Goal: Contribute content: Contribute content

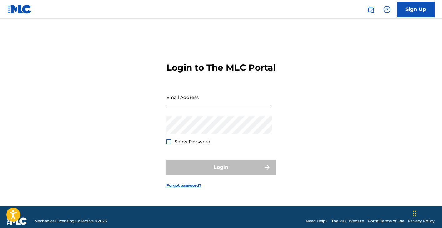
click at [183, 105] on input "Email Address" at bounding box center [220, 97] width 106 height 18
type input "[EMAIL_ADDRESS][DOMAIN_NAME]"
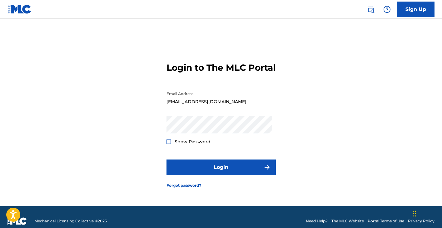
click at [178, 144] on span "Show Password" at bounding box center [193, 142] width 36 height 6
click at [169, 144] on div at bounding box center [169, 141] width 5 height 5
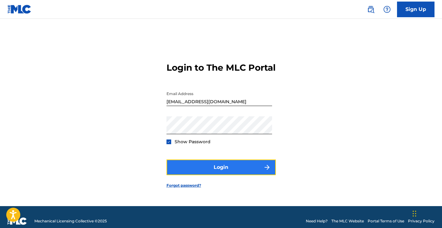
click at [188, 170] on button "Login" at bounding box center [221, 167] width 109 height 16
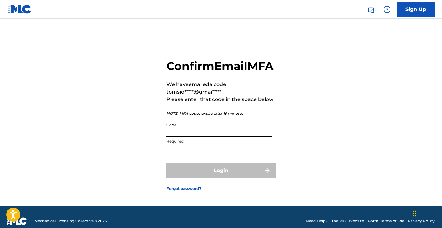
click at [203, 137] on input "Code" at bounding box center [220, 128] width 106 height 18
paste input "403592"
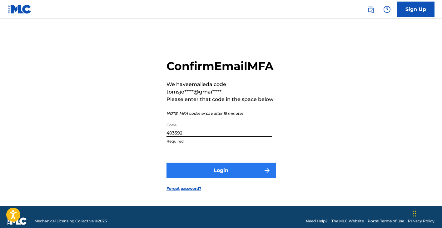
type input "403592"
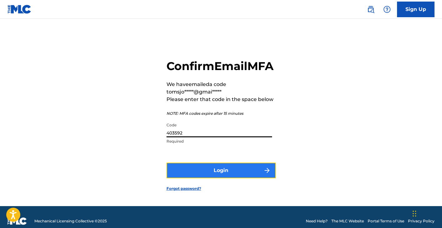
click at [212, 178] on button "Login" at bounding box center [221, 170] width 109 height 16
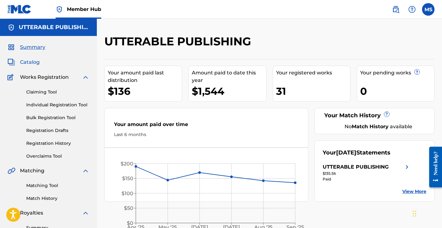
click at [27, 60] on span "Catalog" at bounding box center [30, 61] width 20 height 7
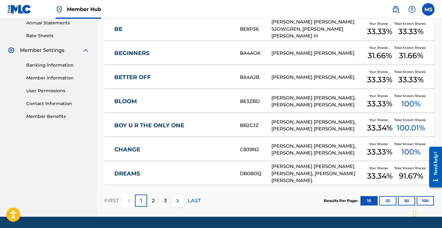
scroll to position [249, 0]
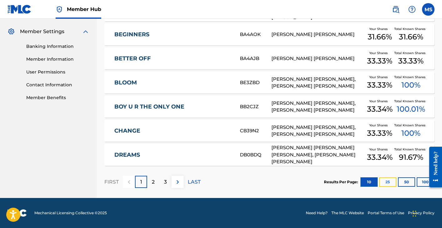
click at [390, 182] on button "25" at bounding box center [387, 181] width 17 height 9
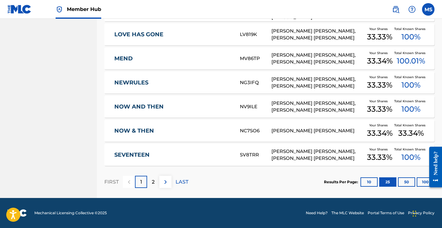
scroll to position [0, 0]
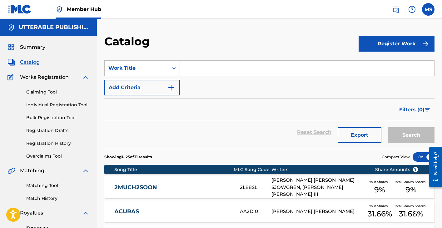
click at [35, 76] on span "Works Registration" at bounding box center [44, 76] width 49 height 7
click at [40, 91] on link "Claiming Tool" at bounding box center [57, 92] width 63 height 7
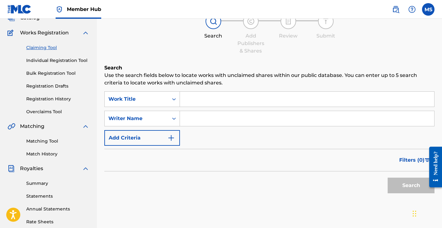
scroll to position [45, 0]
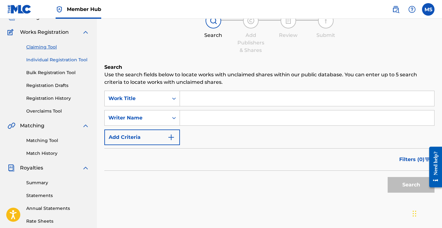
click at [39, 59] on link "Individual Registration Tool" at bounding box center [57, 60] width 63 height 7
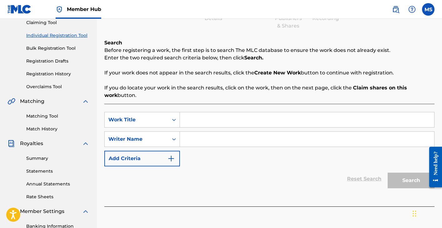
scroll to position [70, 0]
click at [209, 117] on input "Search Form" at bounding box center [307, 119] width 254 height 15
type input "test"
click at [211, 138] on input "Search Form" at bounding box center [307, 138] width 254 height 15
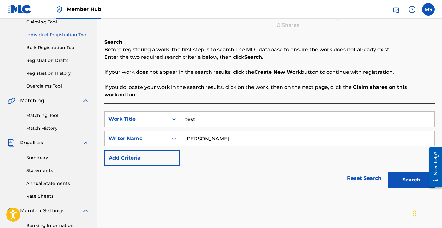
click at [201, 139] on input "[PERSON_NAME]" at bounding box center [307, 138] width 254 height 15
type input "[PERSON_NAME]"
click at [395, 179] on button "Search" at bounding box center [411, 180] width 47 height 16
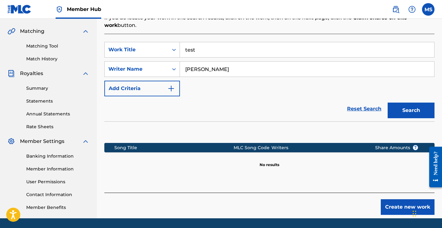
scroll to position [160, 0]
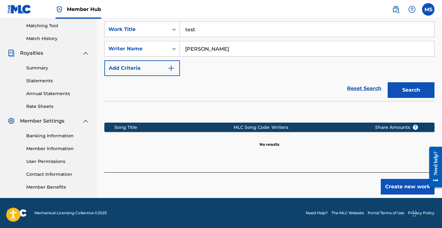
click at [188, 31] on input "test" at bounding box center [307, 29] width 254 height 15
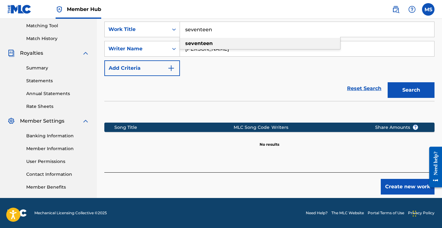
type input "seventeen"
click at [194, 41] on strong "seventeen" at bounding box center [198, 43] width 27 height 6
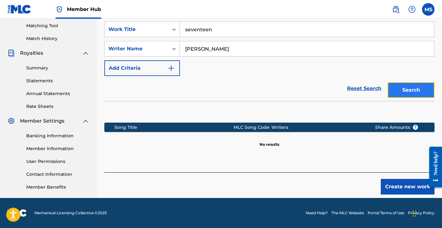
click at [412, 87] on button "Search" at bounding box center [411, 90] width 47 height 16
click at [201, 48] on input "[PERSON_NAME]" at bounding box center [307, 48] width 254 height 15
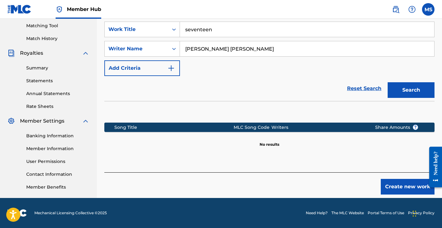
type input "[PERSON_NAME] [PERSON_NAME]"
click at [388, 82] on button "Search" at bounding box center [411, 90] width 47 height 16
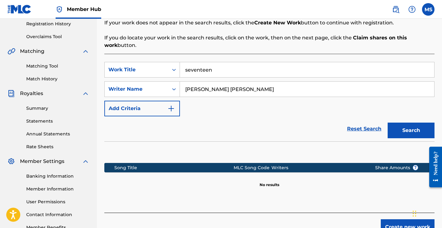
scroll to position [115, 0]
